Goal: Information Seeking & Learning: Stay updated

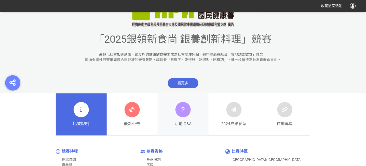
scroll to position [170, 0]
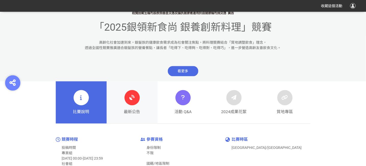
click at [129, 96] on icon at bounding box center [132, 97] width 9 height 9
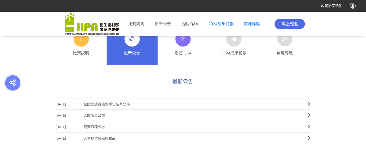
scroll to position [204, 0]
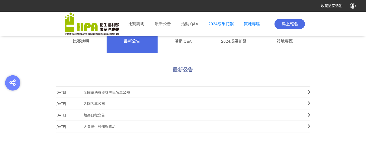
click at [113, 92] on span "全國總決賽獲獎隊伍名單公佈" at bounding box center [192, 92] width 217 height 11
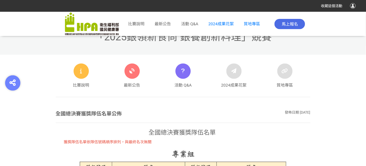
scroll to position [116, 0]
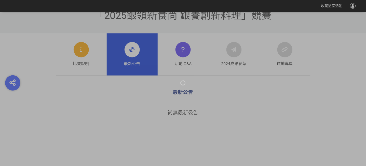
scroll to position [204, 0]
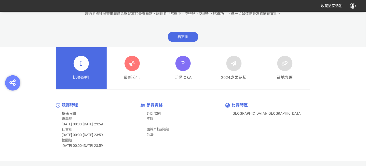
scroll to position [170, 0]
